Goal: Transaction & Acquisition: Purchase product/service

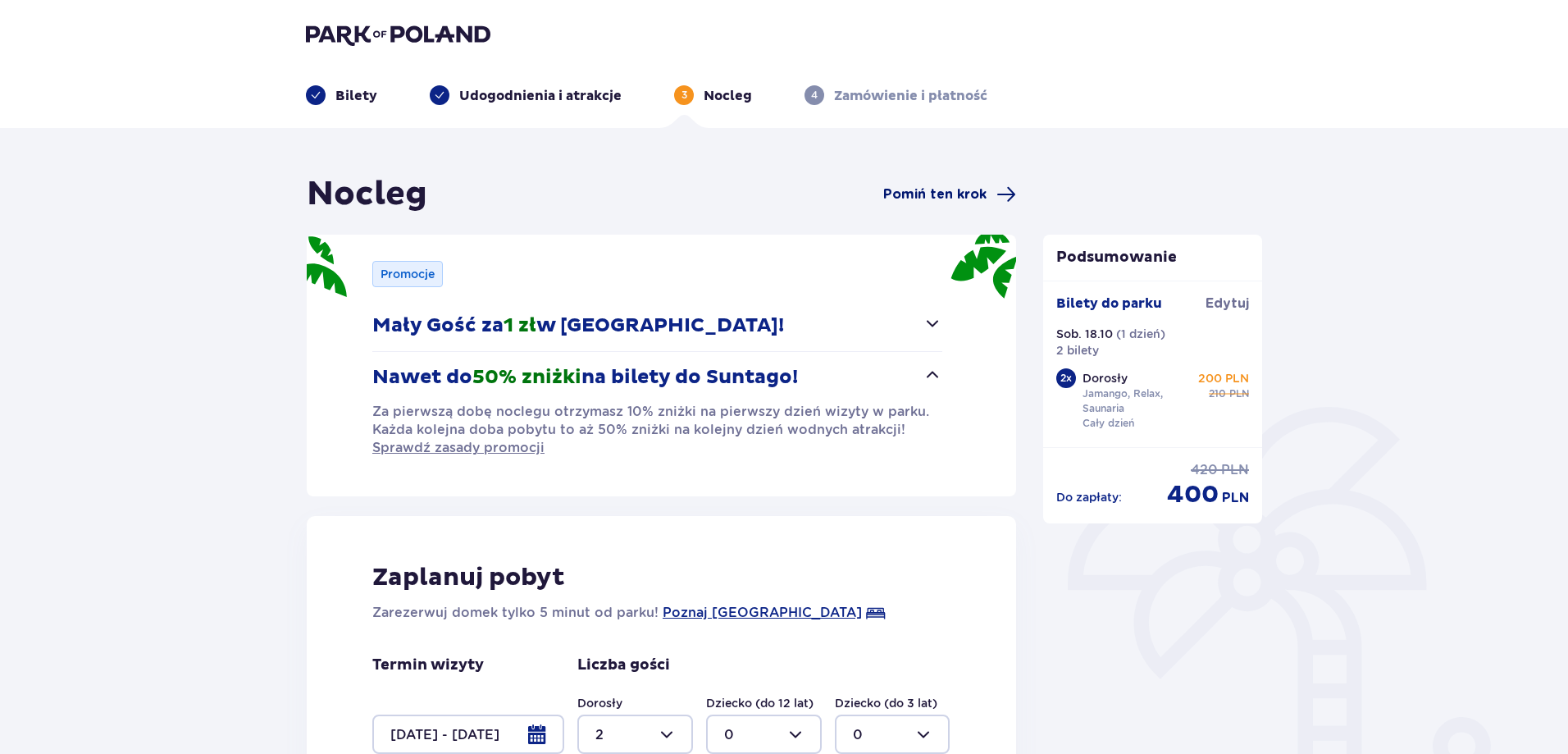
click at [942, 192] on span "Pomiń ten krok" at bounding box center [935, 194] width 103 height 18
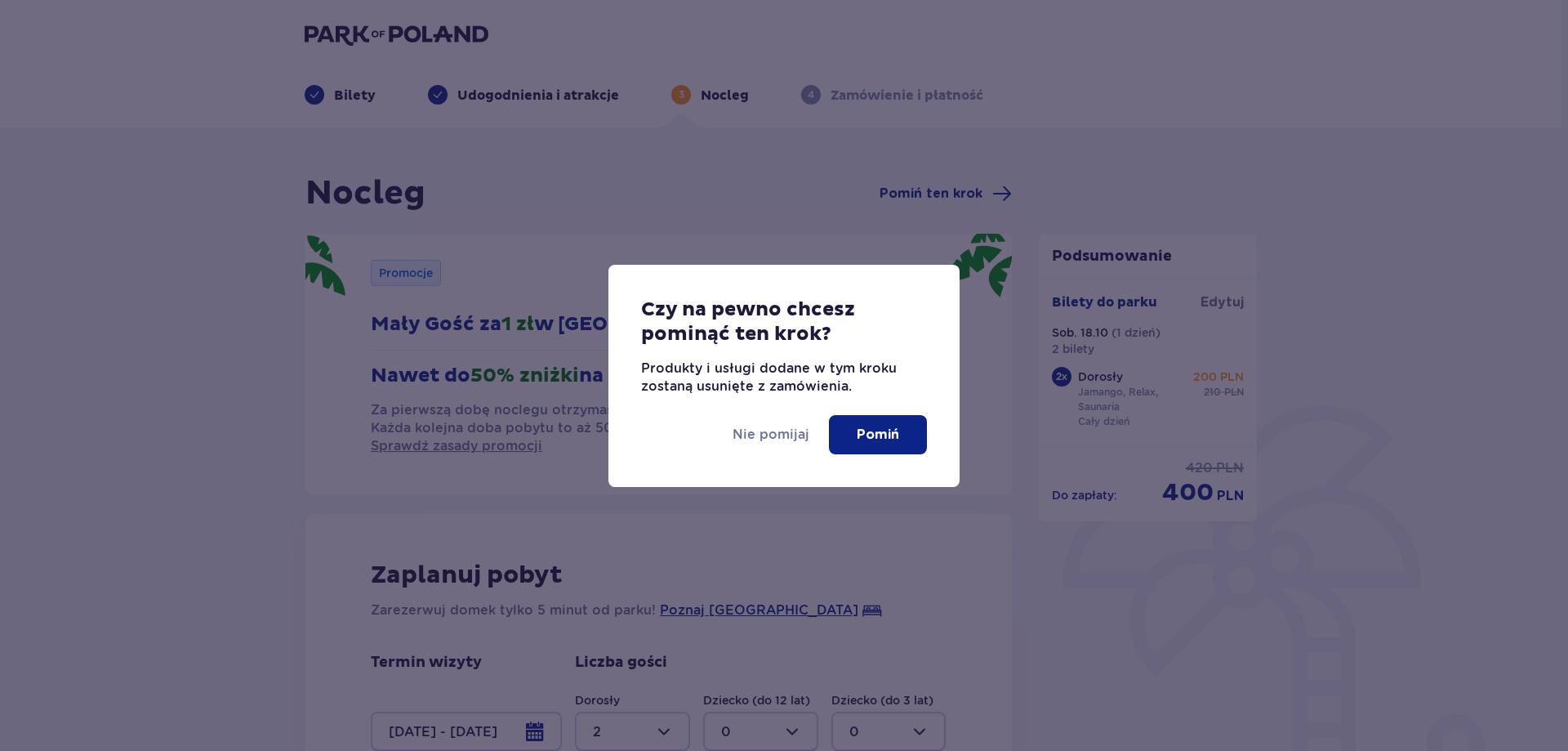
click at [881, 435] on p "Pomiń" at bounding box center [877, 435] width 42 height 18
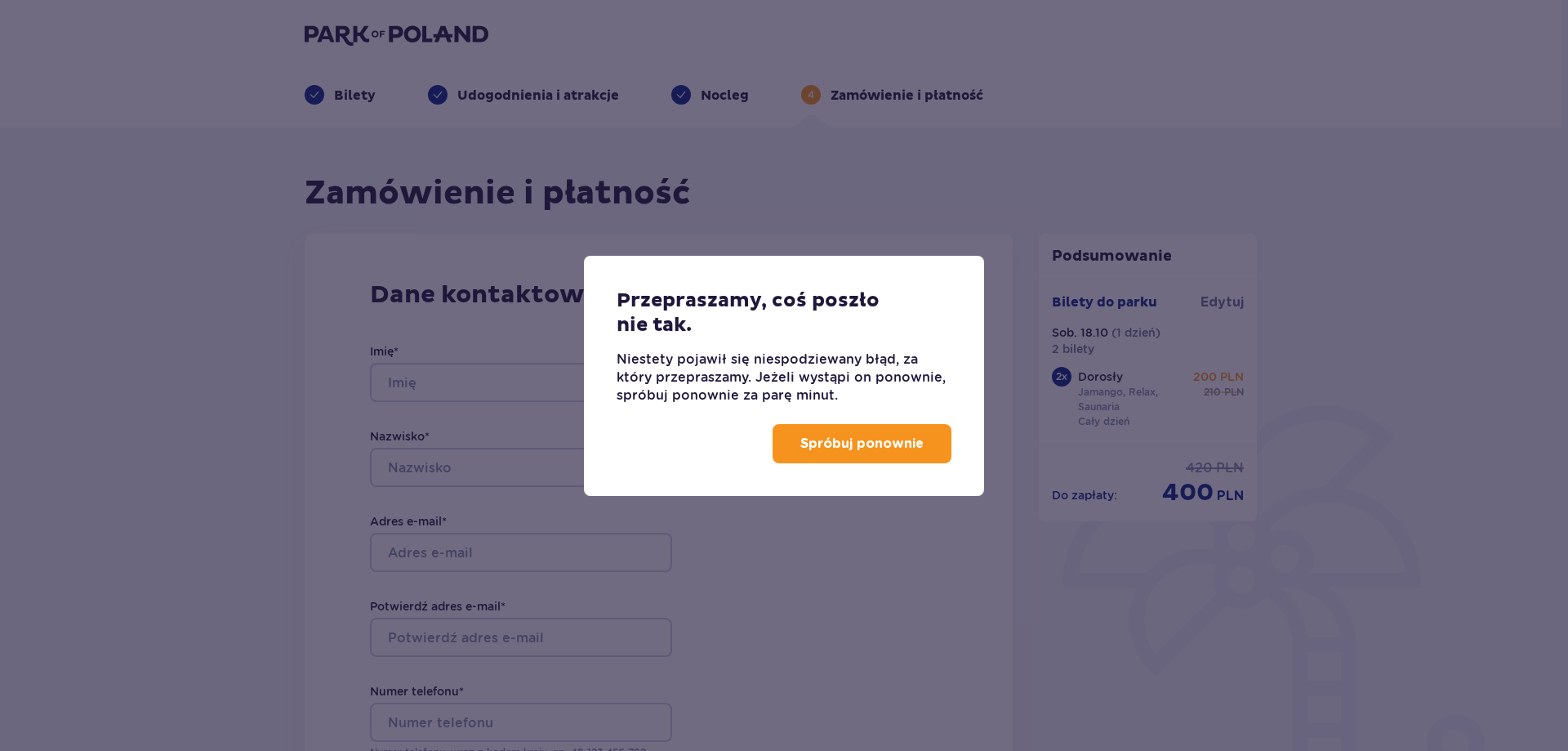
click at [800, 155] on div "Przepraszamy, coś poszło nie tak. Niestety pojawił się niespodziewany błąd, za …" at bounding box center [784, 376] width 1568 height 751
click at [883, 448] on p "Spróbuj ponownie" at bounding box center [862, 444] width 124 height 18
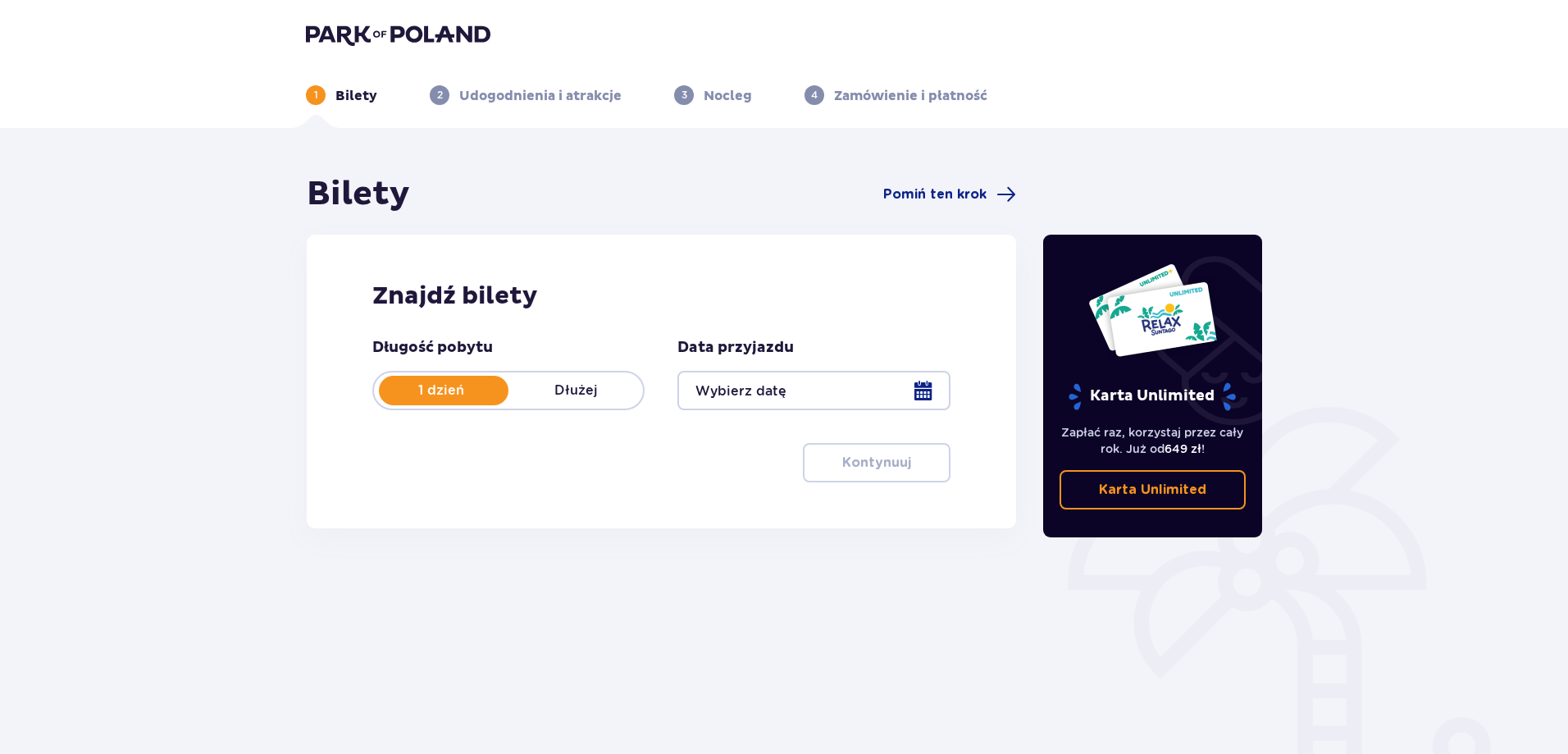
click at [585, 390] on p "Dłużej" at bounding box center [575, 390] width 134 height 18
click at [764, 390] on div at bounding box center [813, 390] width 273 height 40
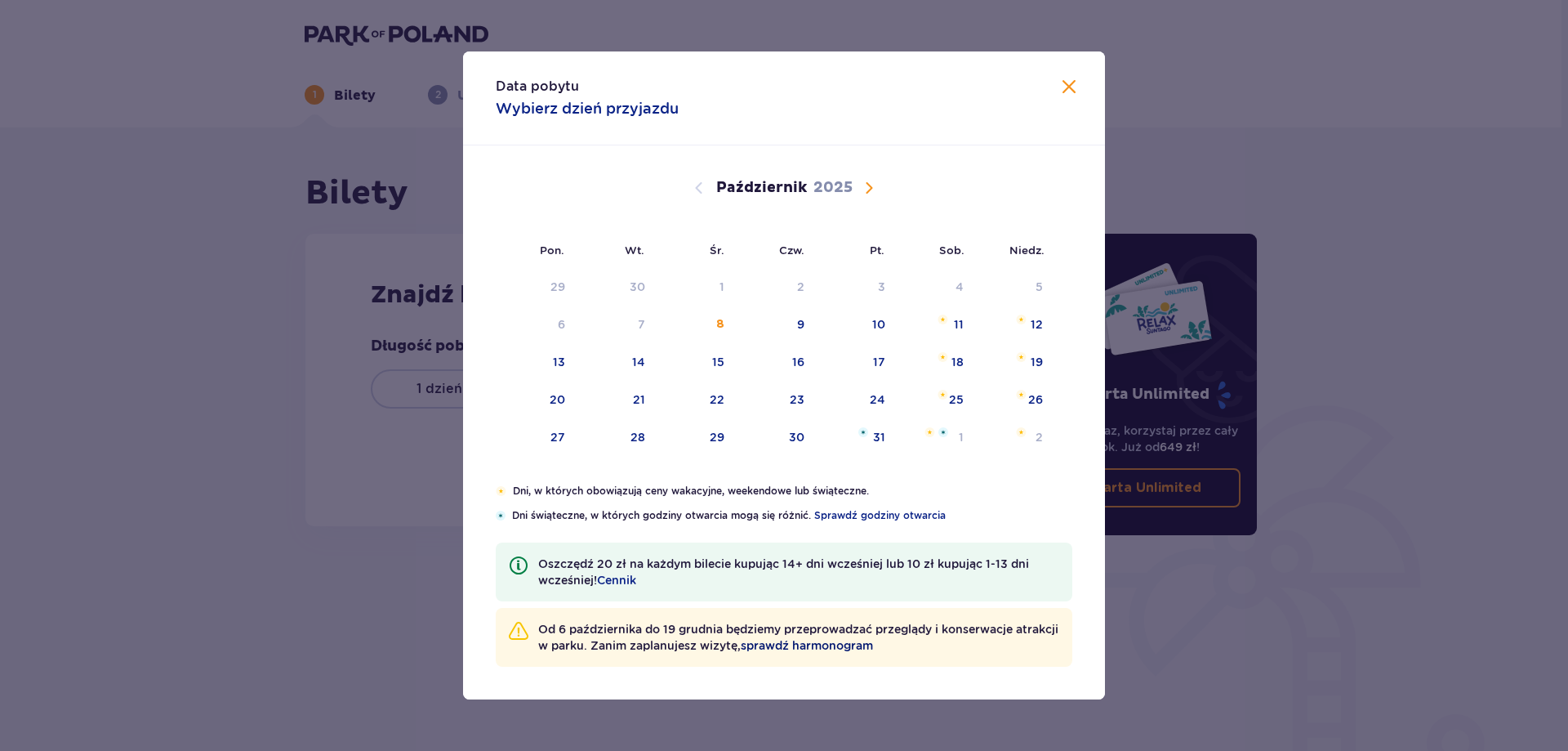
click at [828, 643] on span "sprawdź harmonogram" at bounding box center [807, 645] width 133 height 16
click at [871, 189] on span "Następny miesiąc" at bounding box center [869, 188] width 20 height 20
click at [864, 191] on span "Następny miesiąc" at bounding box center [869, 188] width 20 height 20
click at [1064, 91] on span "Zamknij" at bounding box center [1069, 88] width 20 height 20
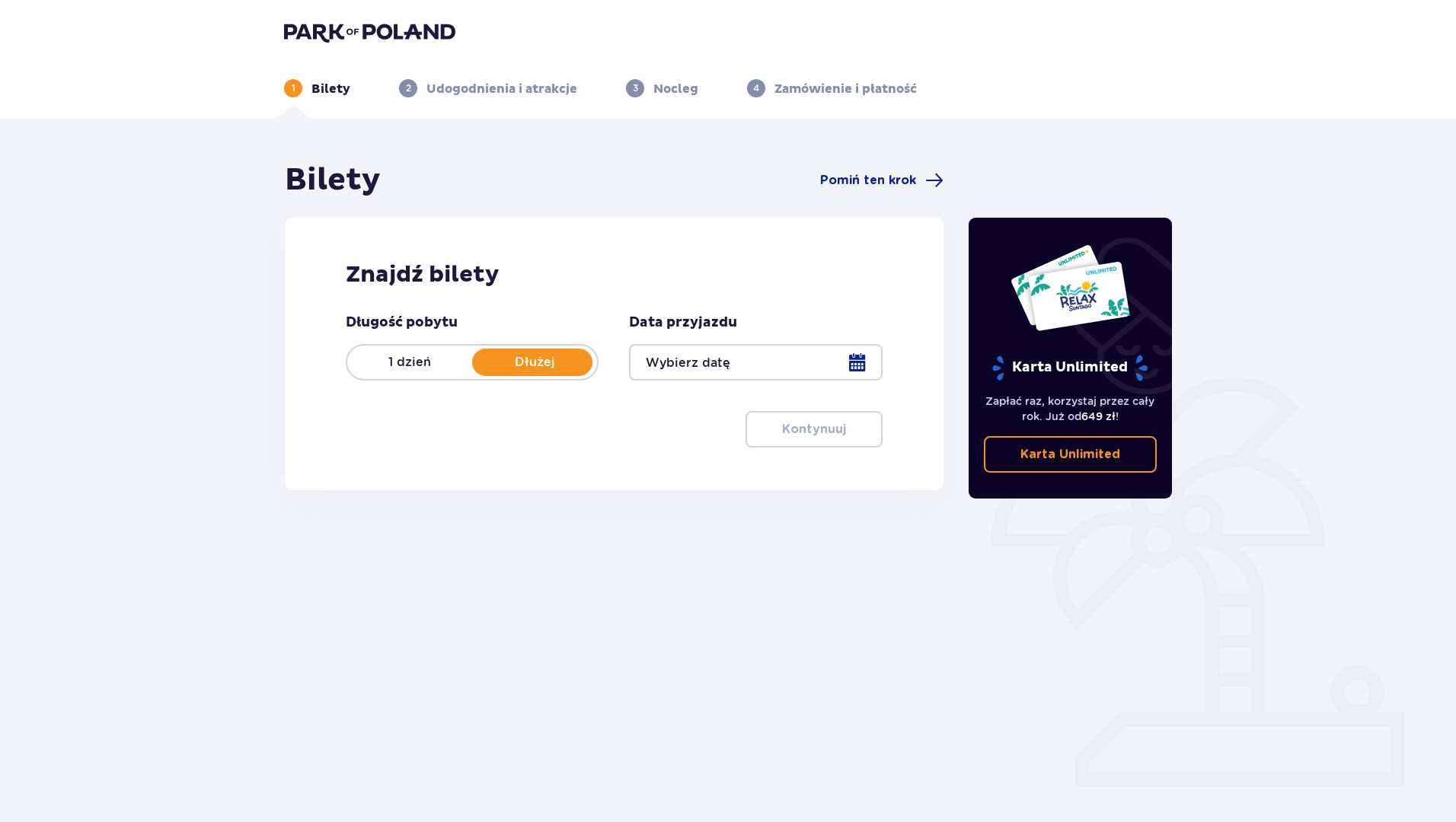
click at [745, 572] on div "Bilety Pomiń ten krok Znajdź bilety Długość pobytu 1 dzień Dłużej Data przyjazd…" at bounding box center [613, 423] width 684 height 523
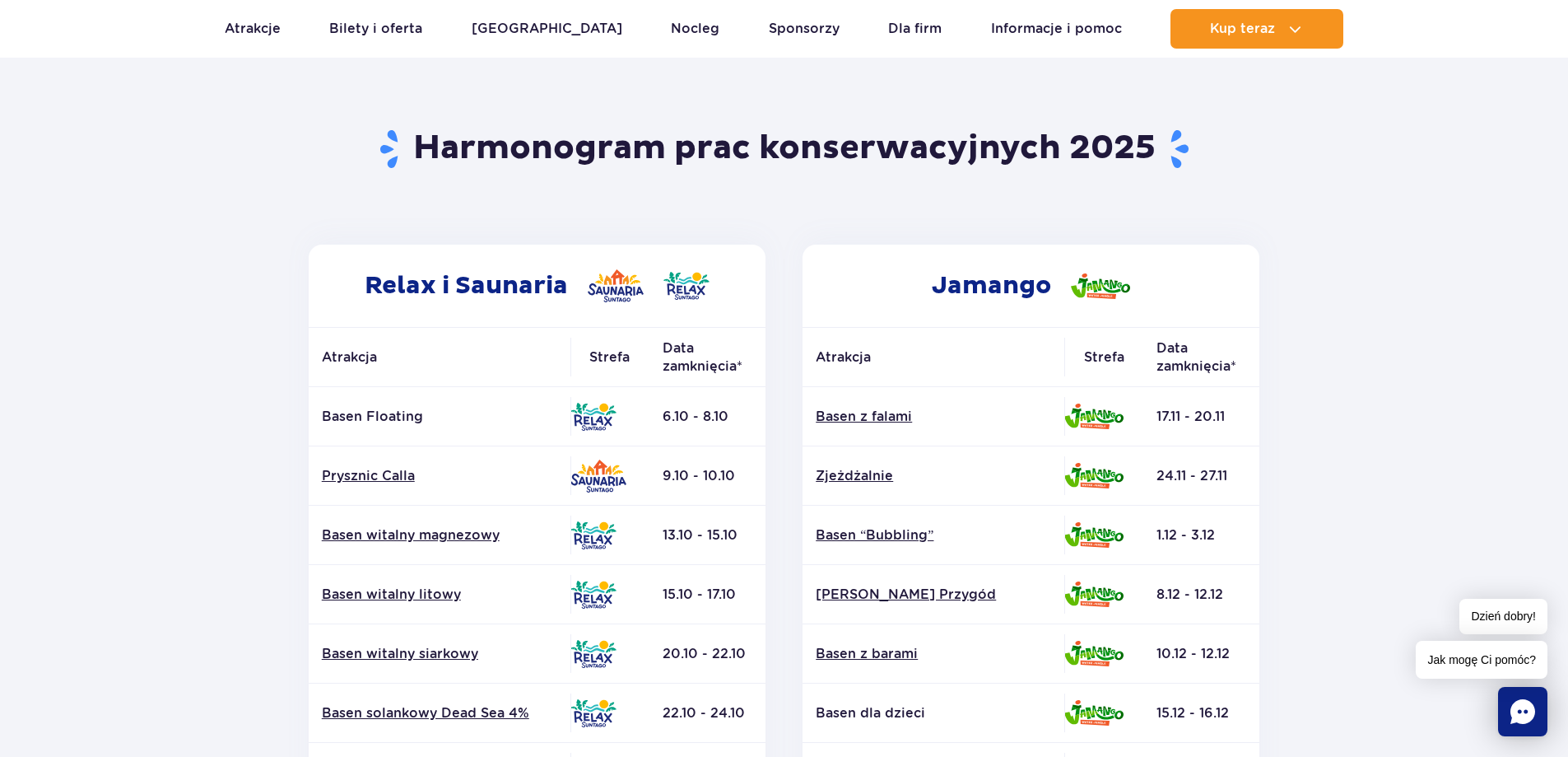
scroll to position [82, 0]
